Goal: Navigation & Orientation: Find specific page/section

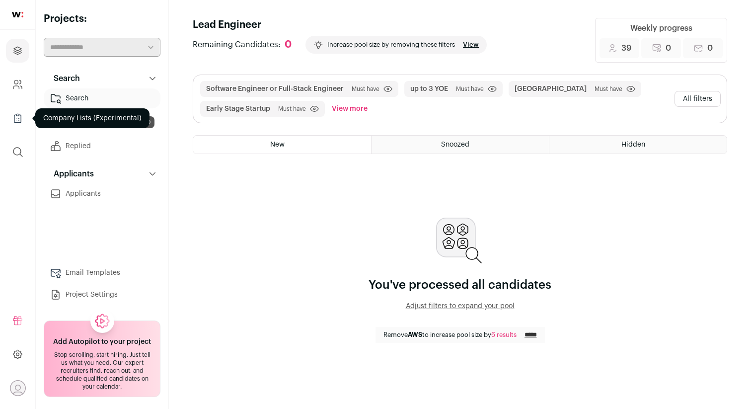
click at [12, 125] on link "Company Lists" at bounding box center [17, 118] width 23 height 24
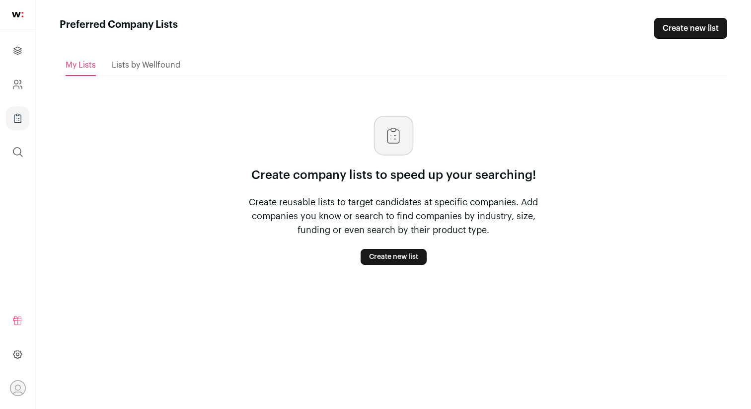
click at [24, 64] on ul "Projects Company and ATS Settings Company Lists (Experimental) Global Search" at bounding box center [17, 101] width 35 height 143
click at [15, 42] on link "Projects" at bounding box center [17, 51] width 23 height 24
click at [13, 15] on img at bounding box center [17, 14] width 11 height 5
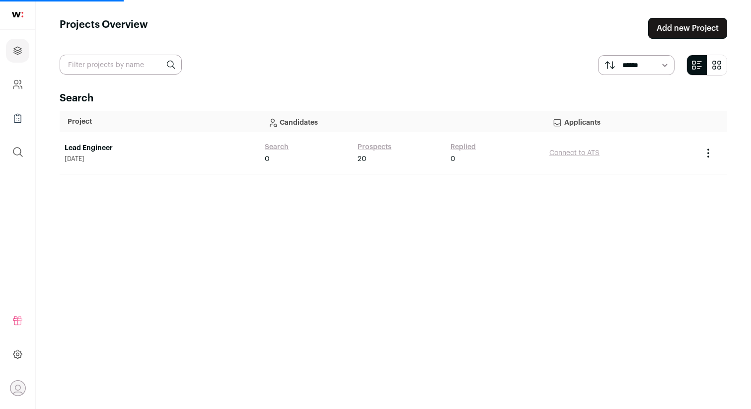
click at [91, 138] on td "Lead Engineer [DATE]" at bounding box center [160, 153] width 200 height 42
click at [91, 147] on link "Lead Engineer" at bounding box center [160, 148] width 190 height 10
click at [99, 143] on link "Lead Engineer" at bounding box center [160, 148] width 190 height 10
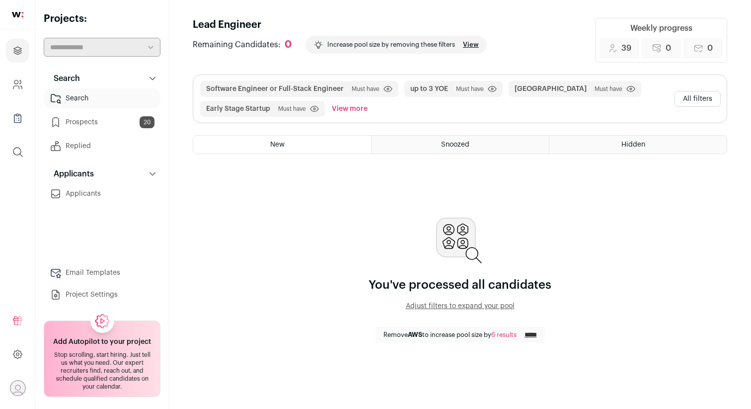
click at [100, 194] on link "Applicants" at bounding box center [102, 194] width 117 height 20
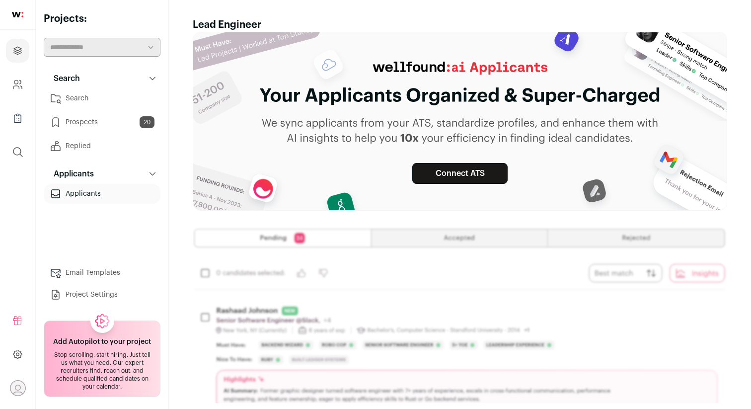
click at [91, 145] on link "Replied" at bounding box center [102, 146] width 117 height 20
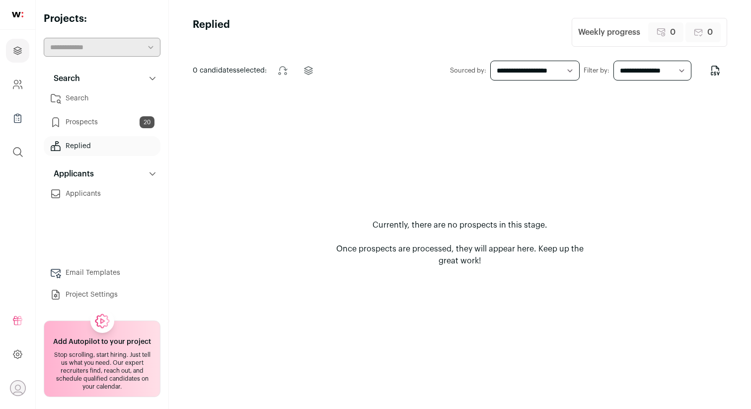
click at [88, 122] on link "Prospects 20" at bounding box center [102, 122] width 117 height 20
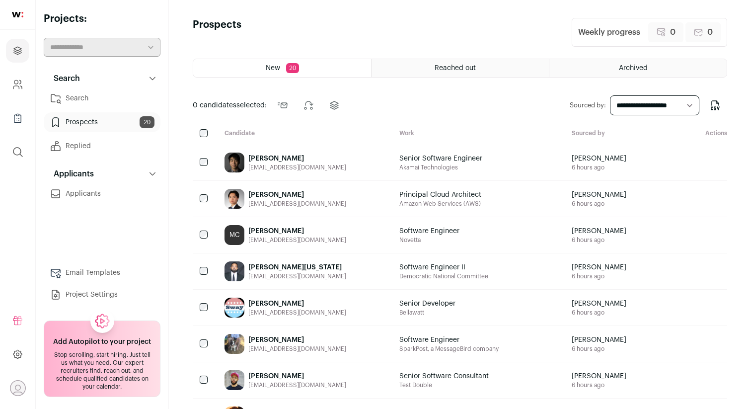
click at [95, 89] on link "Search" at bounding box center [102, 98] width 117 height 20
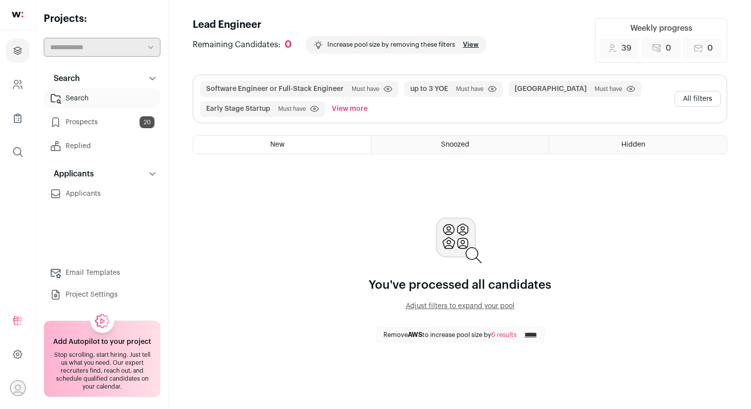
click at [125, 82] on button "Search" at bounding box center [102, 79] width 117 height 20
click at [90, 294] on link "Project Settings" at bounding box center [102, 295] width 117 height 20
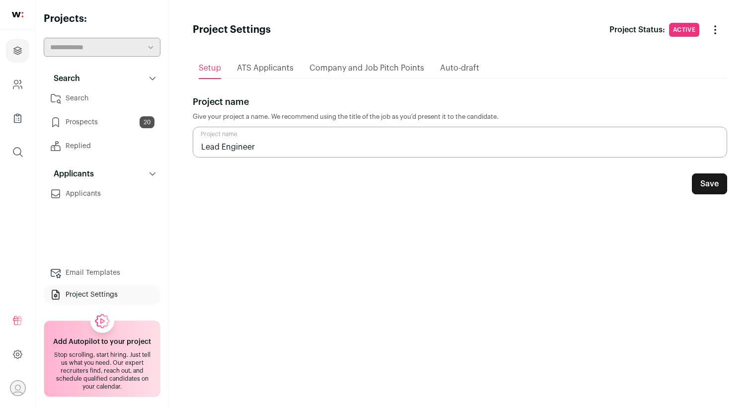
click at [238, 152] on input "Lead Engineer" at bounding box center [460, 142] width 534 height 31
click at [263, 67] on span "ATS Applicants" at bounding box center [265, 68] width 57 height 8
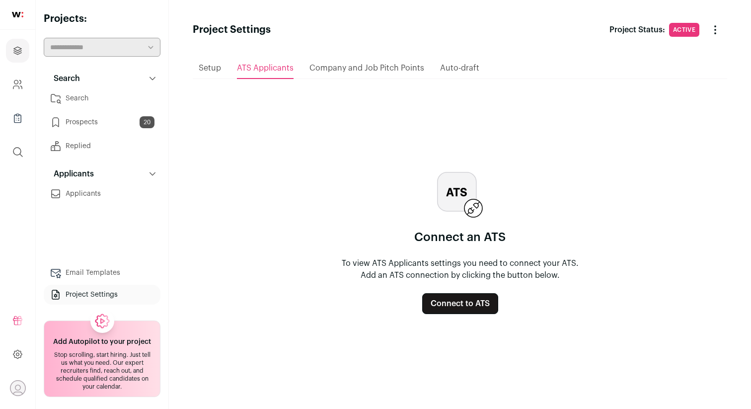
click at [349, 70] on span "Company and Job Pitch Points" at bounding box center [366, 68] width 115 height 8
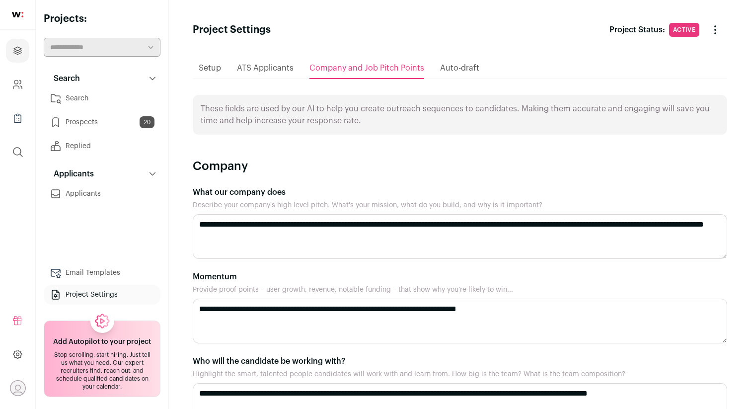
click at [446, 68] on span "Auto-draft" at bounding box center [459, 68] width 39 height 8
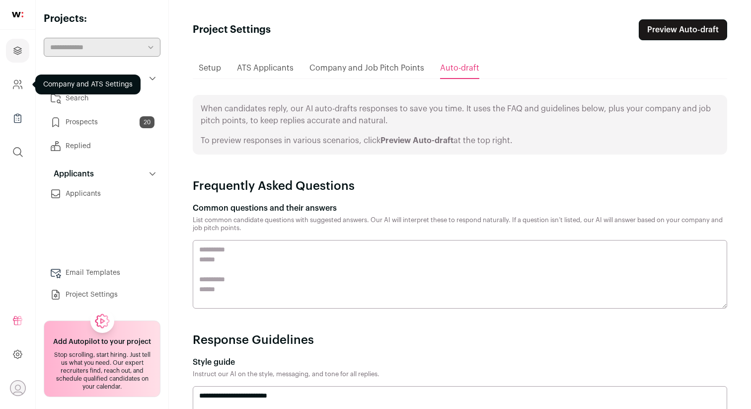
click at [17, 84] on icon "Company and ATS Settings" at bounding box center [17, 84] width 11 height 12
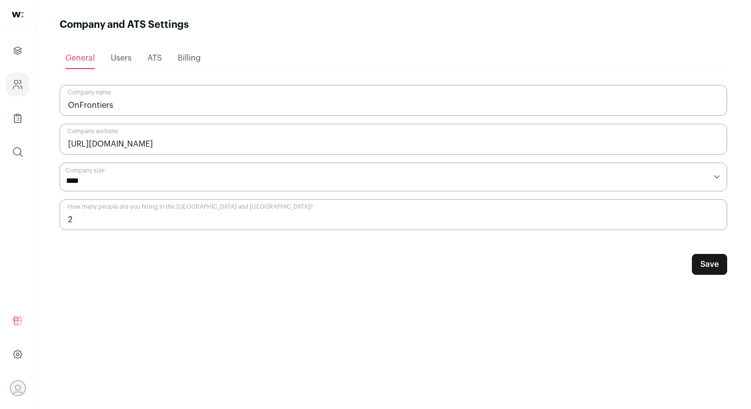
click at [129, 62] on div "Users" at bounding box center [121, 58] width 21 height 20
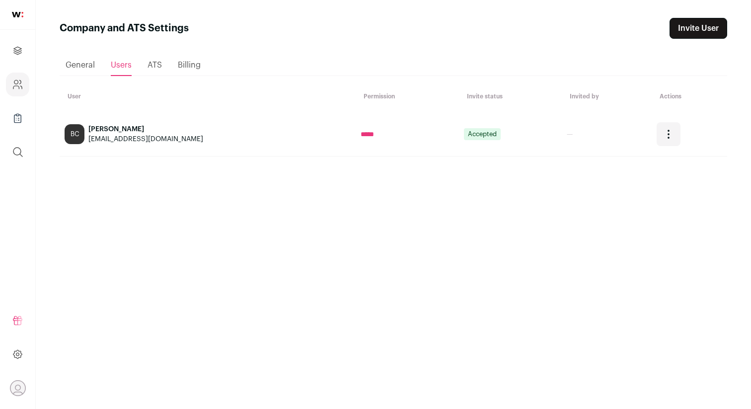
click at [156, 61] on span "ATS" at bounding box center [154, 65] width 14 height 8
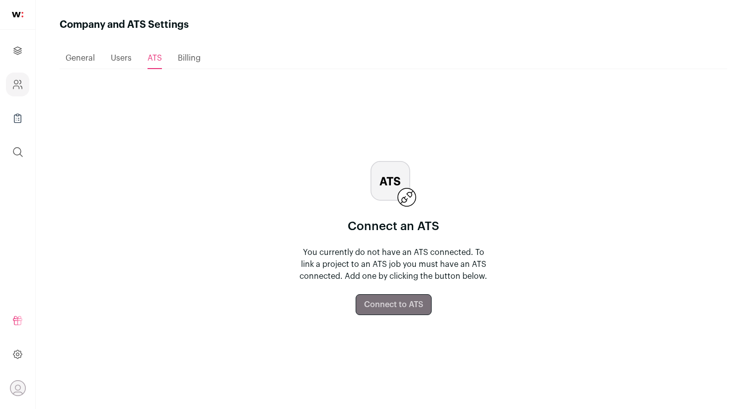
click at [128, 56] on span "Users" at bounding box center [121, 58] width 21 height 8
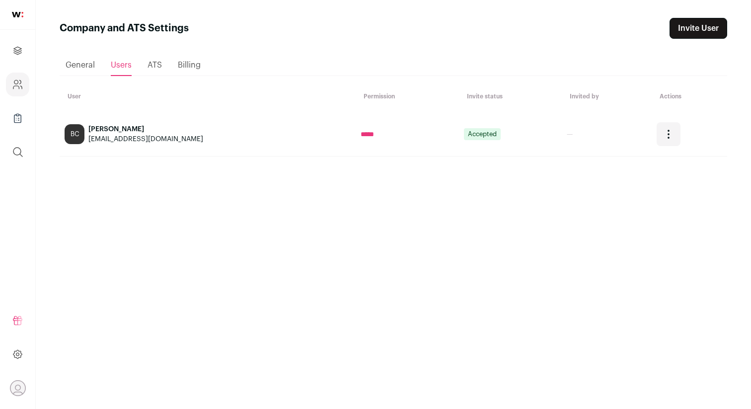
click at [74, 66] on span "General" at bounding box center [80, 65] width 29 height 8
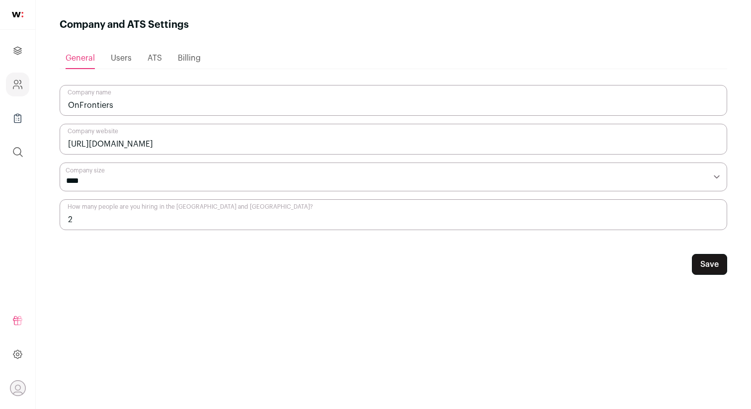
click at [13, 12] on img at bounding box center [17, 14] width 11 height 5
click at [16, 352] on icon at bounding box center [17, 354] width 11 height 12
